Goal: Information Seeking & Learning: Learn about a topic

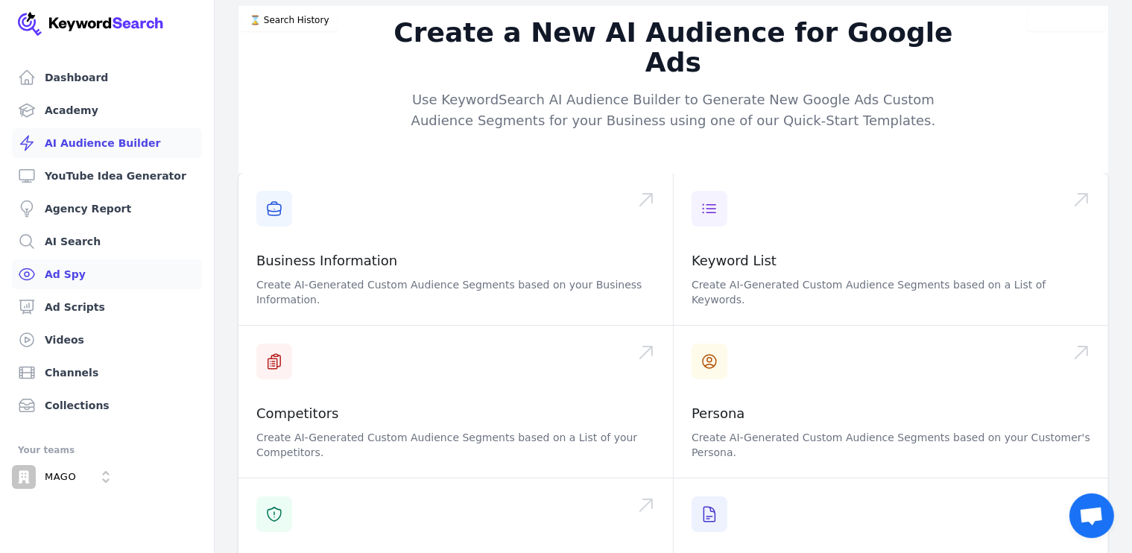
click at [81, 280] on link "Ad Spy" at bounding box center [107, 274] width 190 height 30
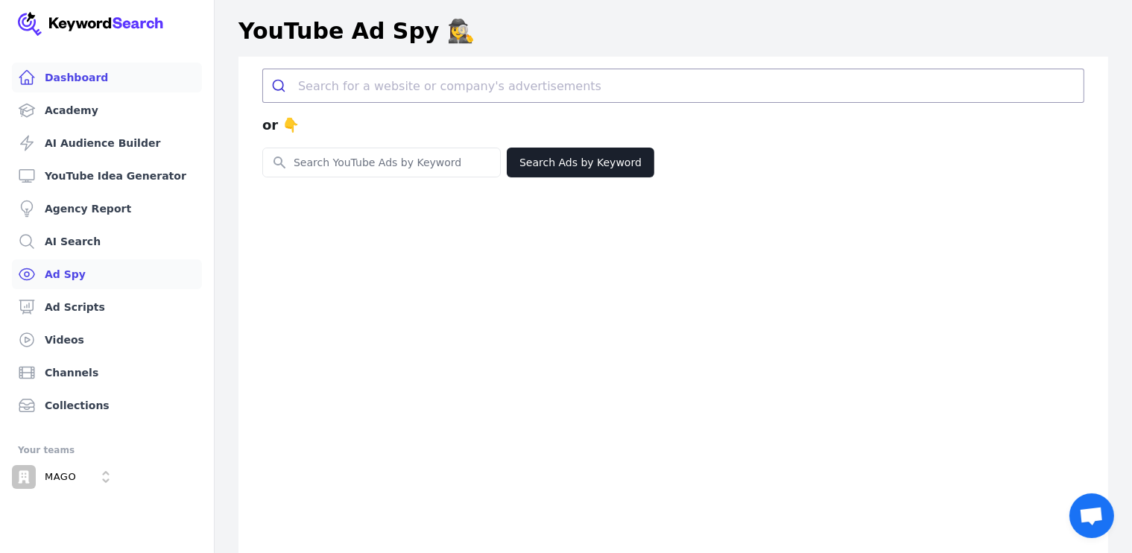
click at [96, 86] on link "Dashboard" at bounding box center [107, 78] width 190 height 30
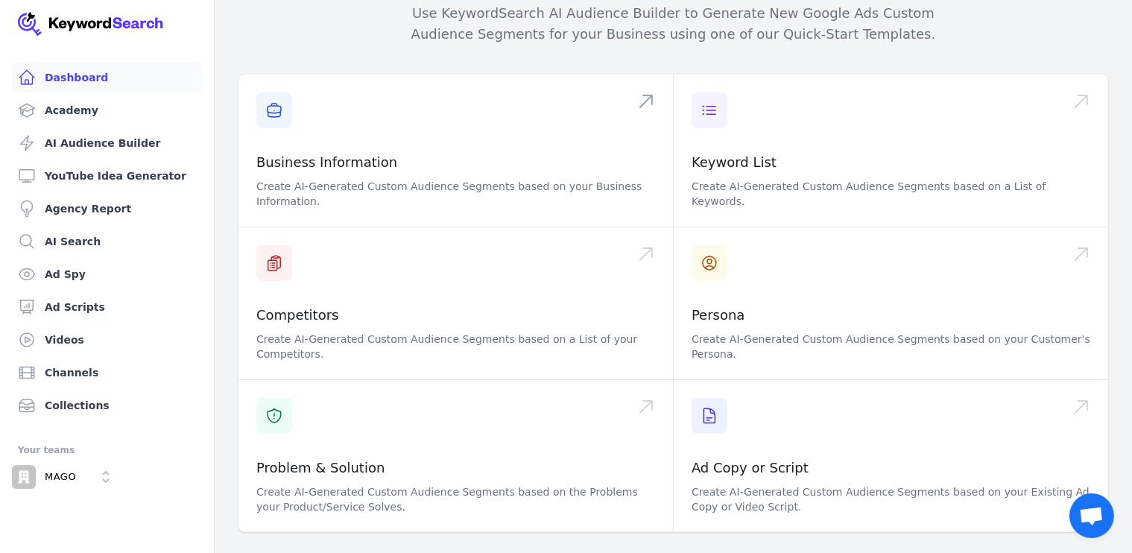
scroll to position [298, 0]
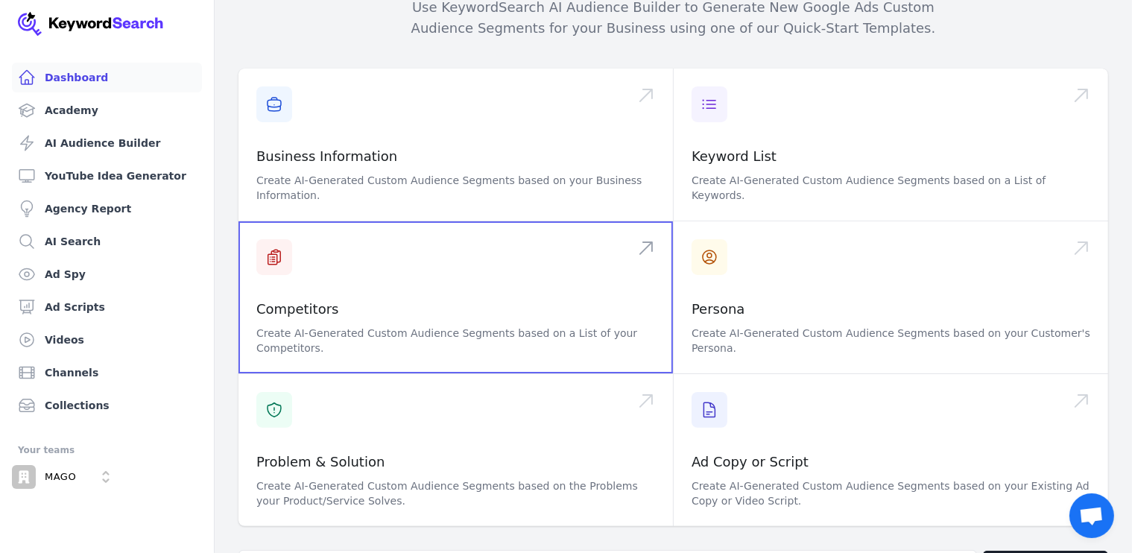
click at [412, 265] on span at bounding box center [456, 297] width 435 height 152
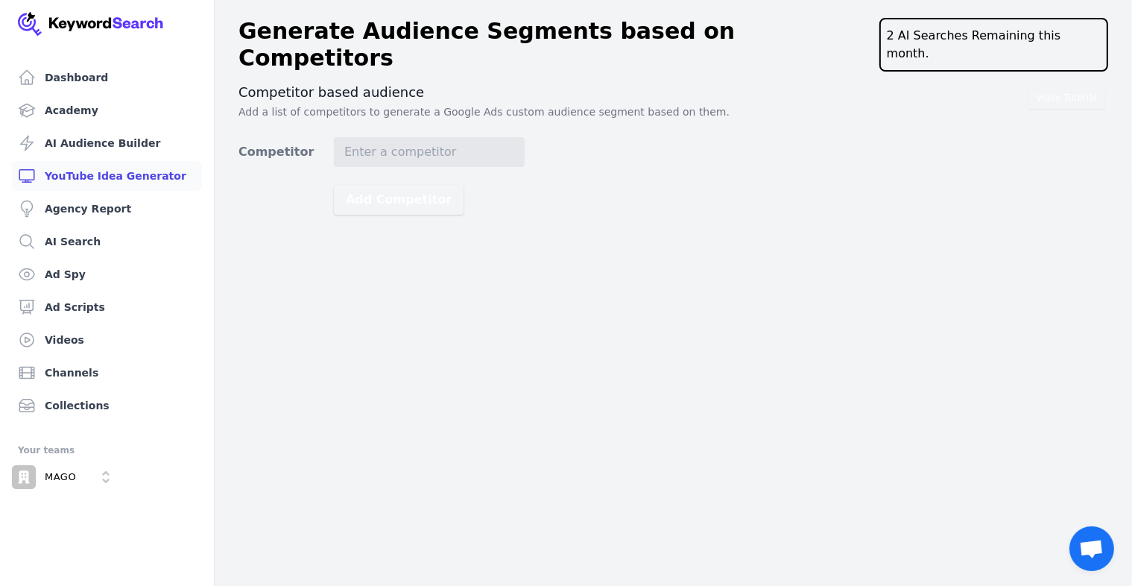
click at [116, 170] on link "YouTube Idea Generator" at bounding box center [107, 176] width 190 height 30
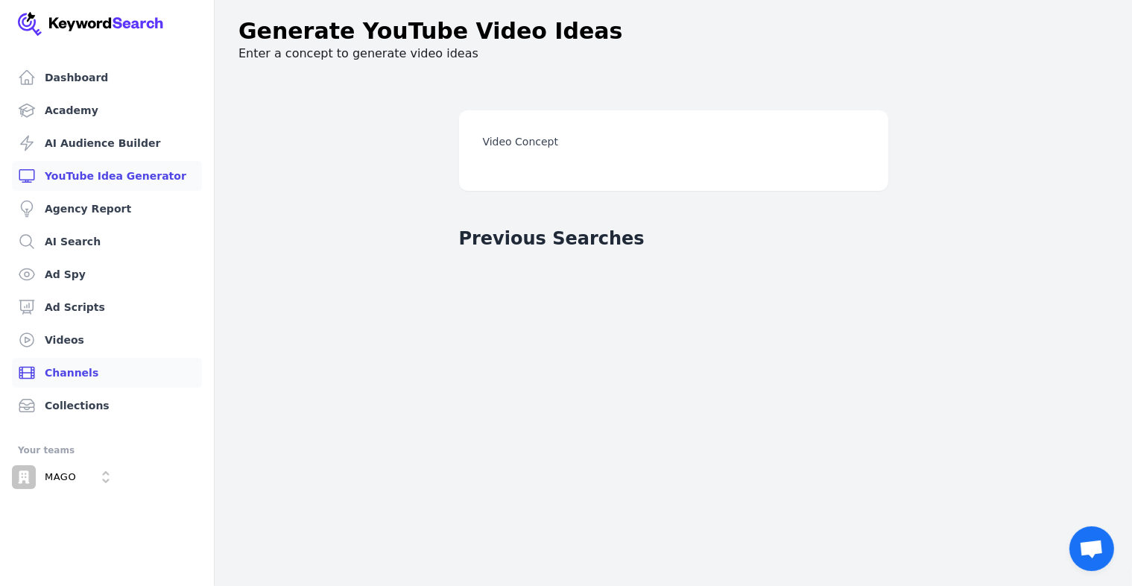
click at [87, 368] on link "Channels" at bounding box center [107, 373] width 190 height 30
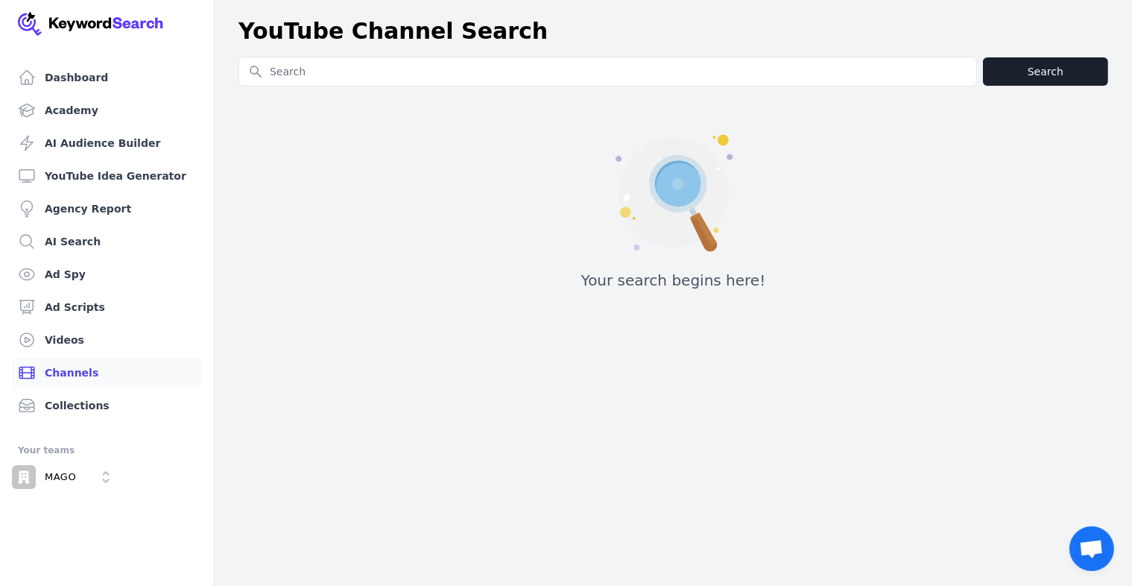
click at [335, 71] on input "Search for YouTube Keywords" at bounding box center [607, 71] width 737 height 28
type input "2pac"
click at [1050, 80] on button "Search" at bounding box center [1045, 71] width 125 height 28
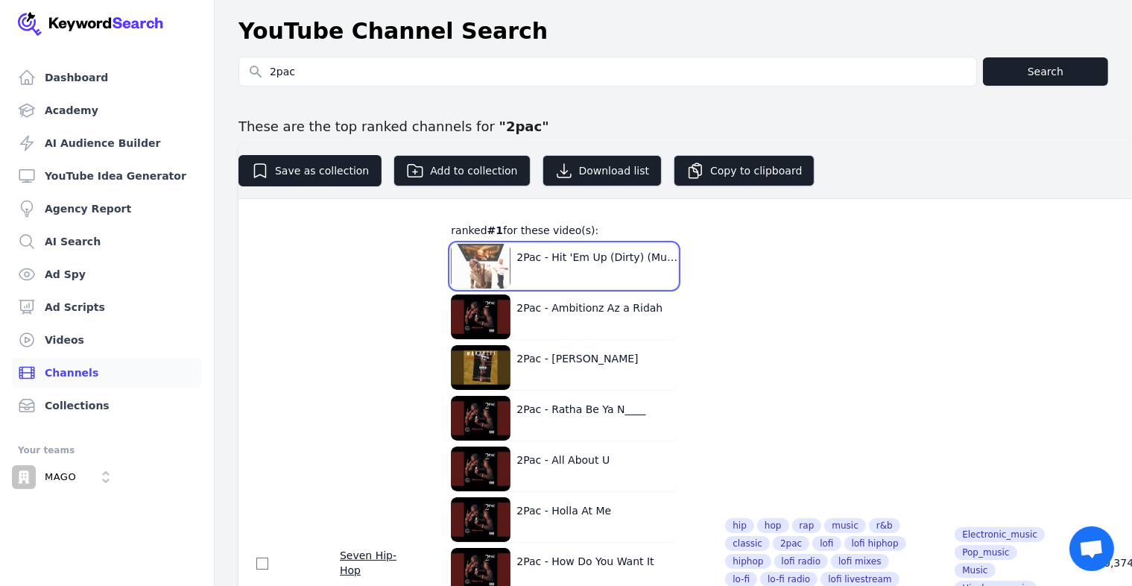
click at [568, 254] on button "2Pac - Hit 'Em Up (Dirty) (Music Video) HD" at bounding box center [564, 266] width 227 height 45
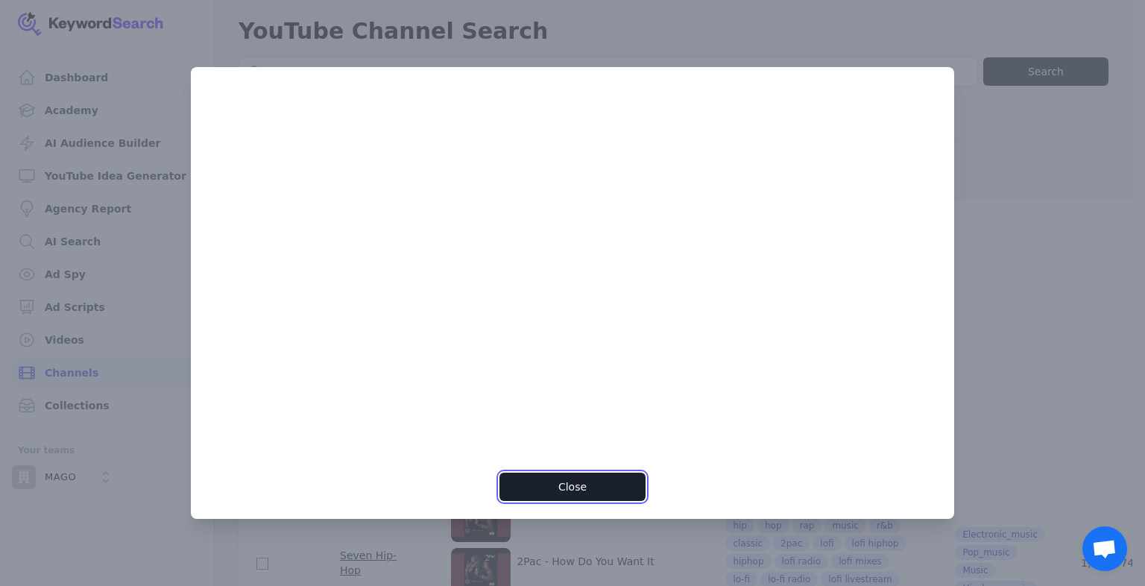
click at [605, 491] on button "Close" at bounding box center [571, 487] width 145 height 28
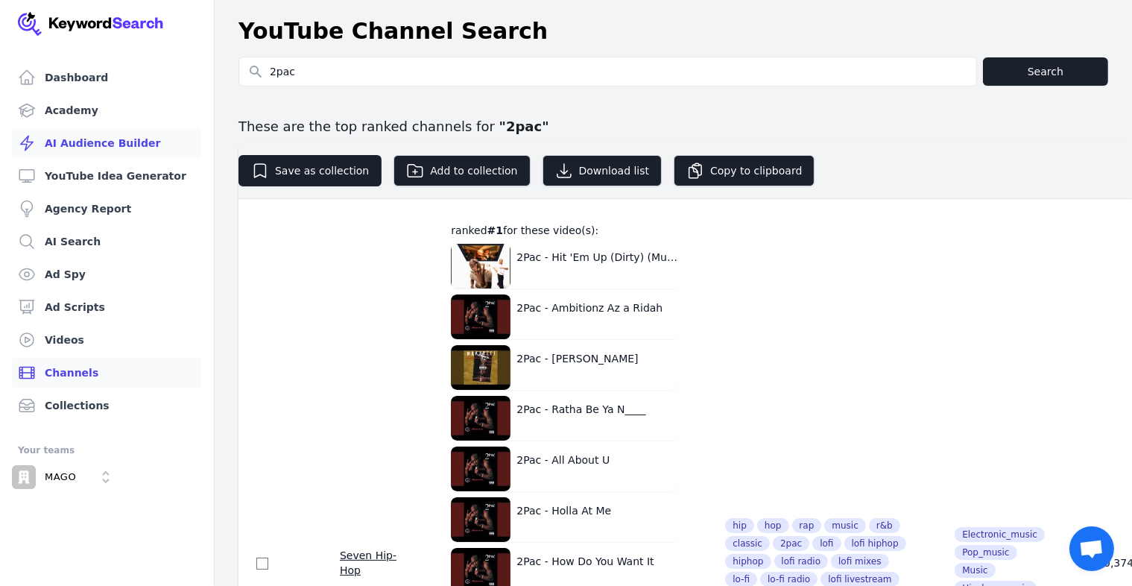
click at [101, 142] on link "AI Audience Builder" at bounding box center [107, 143] width 190 height 30
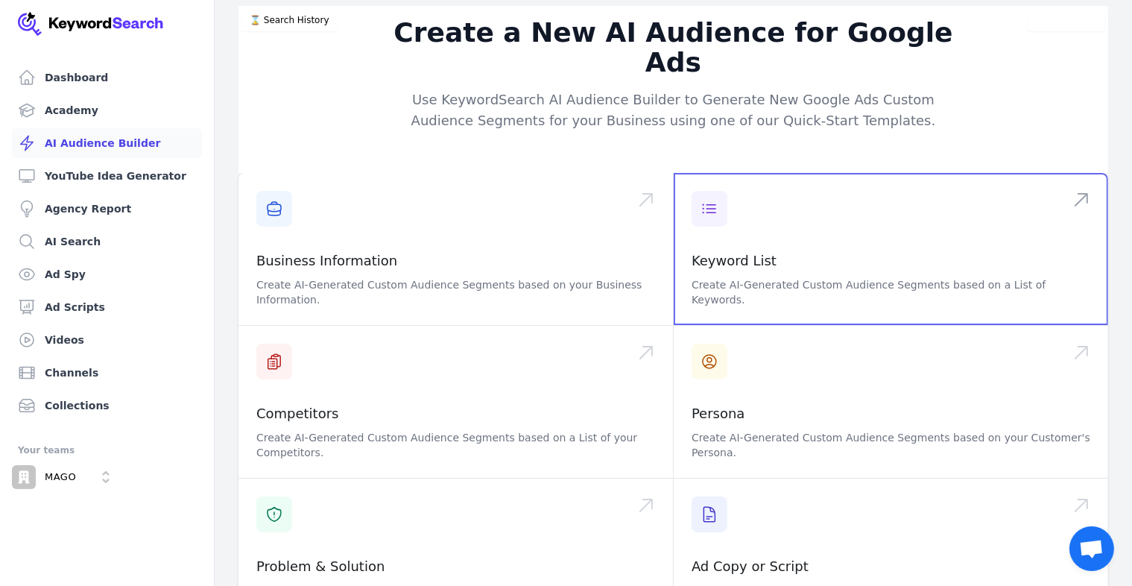
click at [809, 241] on span at bounding box center [891, 249] width 435 height 152
